Goal: Transaction & Acquisition: Obtain resource

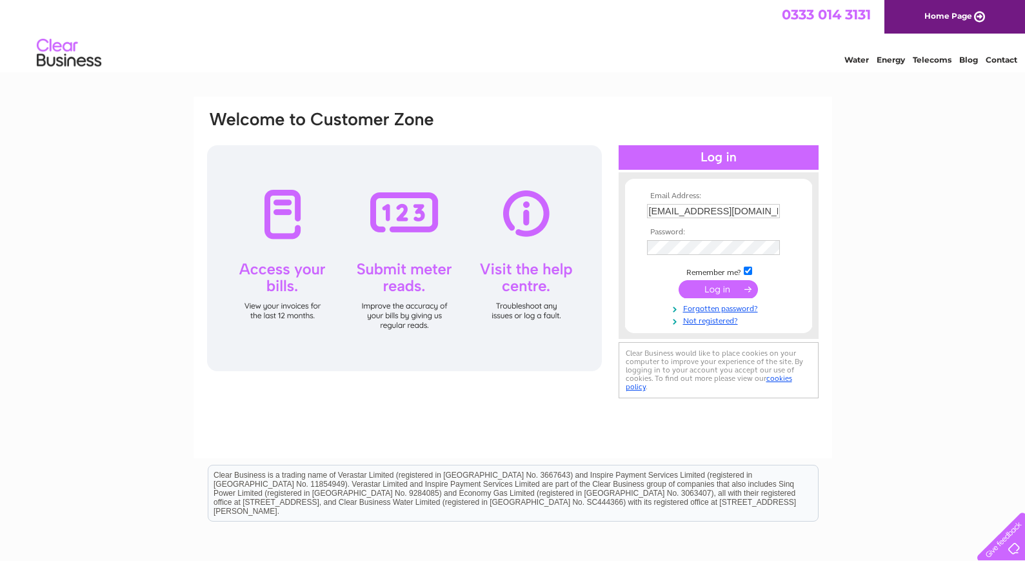
click at [720, 283] on input "submit" at bounding box center [718, 289] width 79 height 18
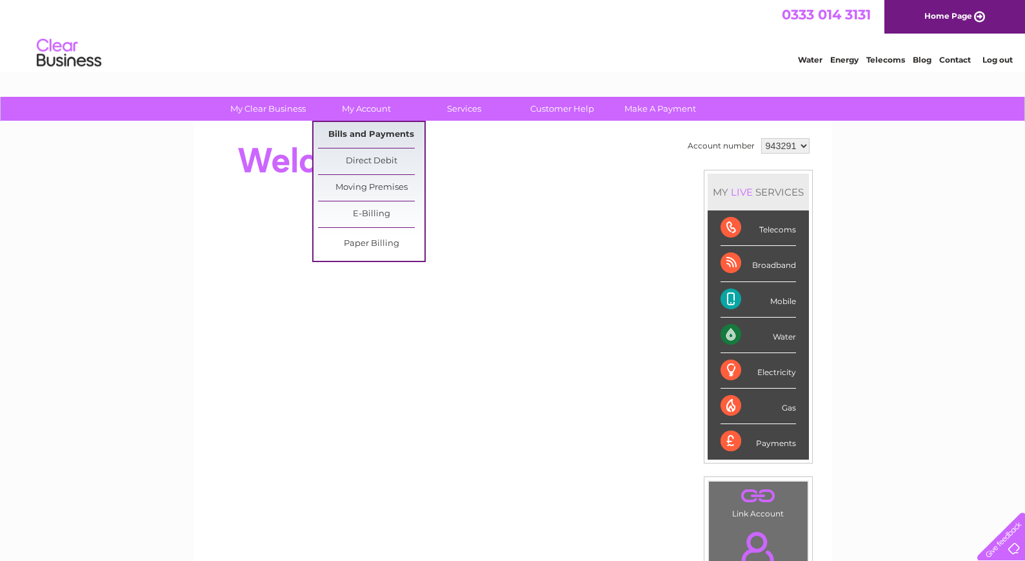
click at [363, 133] on link "Bills and Payments" at bounding box center [371, 135] width 106 height 26
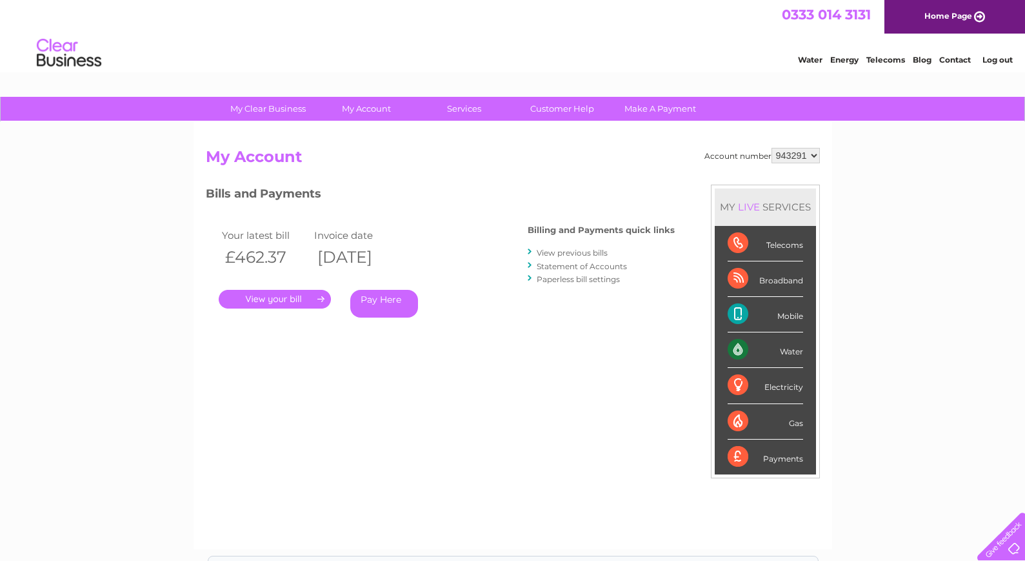
click at [303, 301] on link "." at bounding box center [275, 299] width 112 height 19
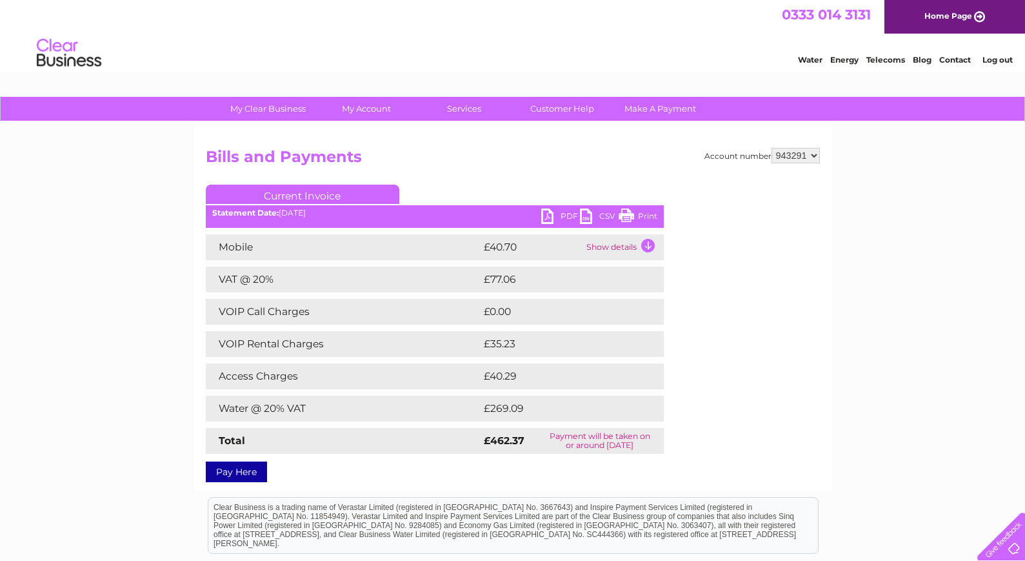
click at [561, 211] on link "PDF" at bounding box center [560, 217] width 39 height 19
